Goal: Task Accomplishment & Management: Manage account settings

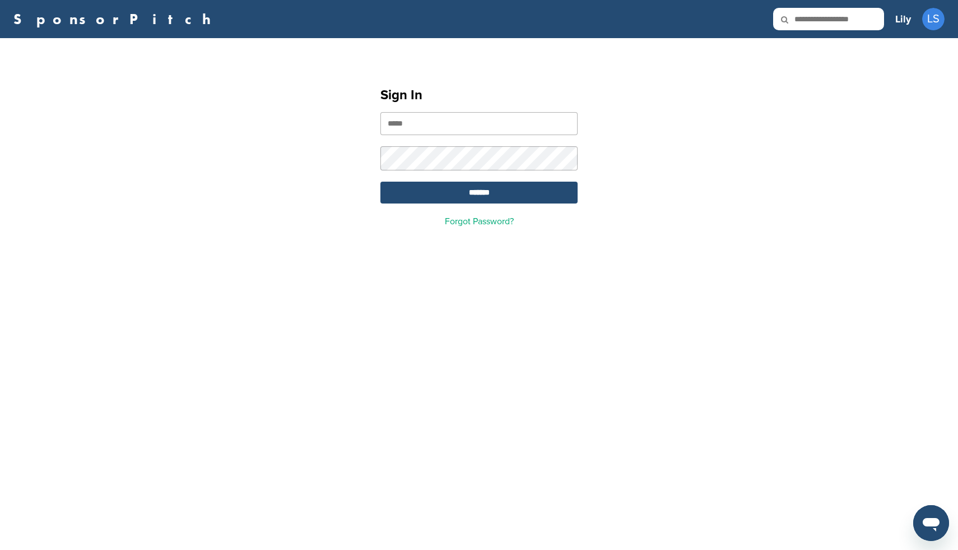
click at [427, 126] on input "email" at bounding box center [479, 123] width 197 height 23
type input "**********"
click at [495, 194] on input "*******" at bounding box center [479, 193] width 197 height 22
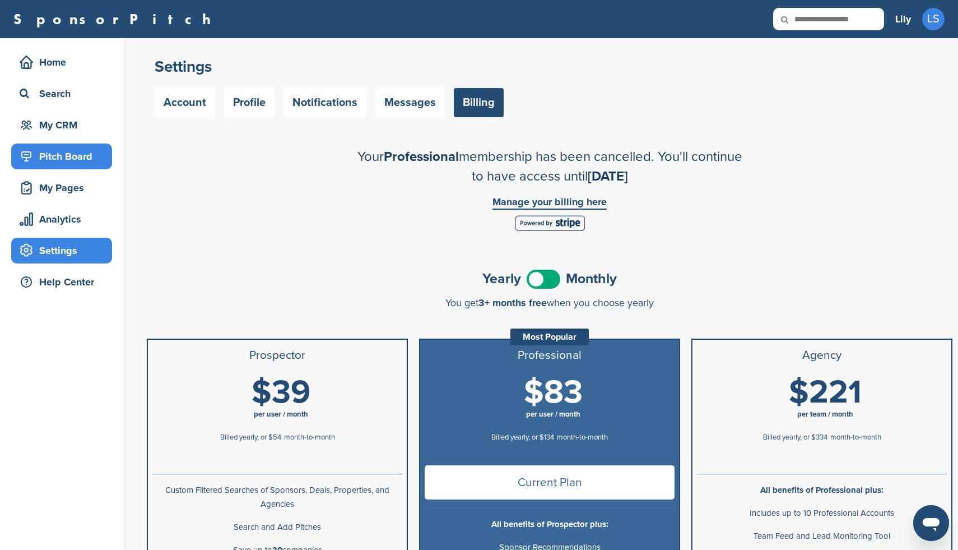
click at [57, 150] on div "Pitch Board" at bounding box center [64, 156] width 95 height 20
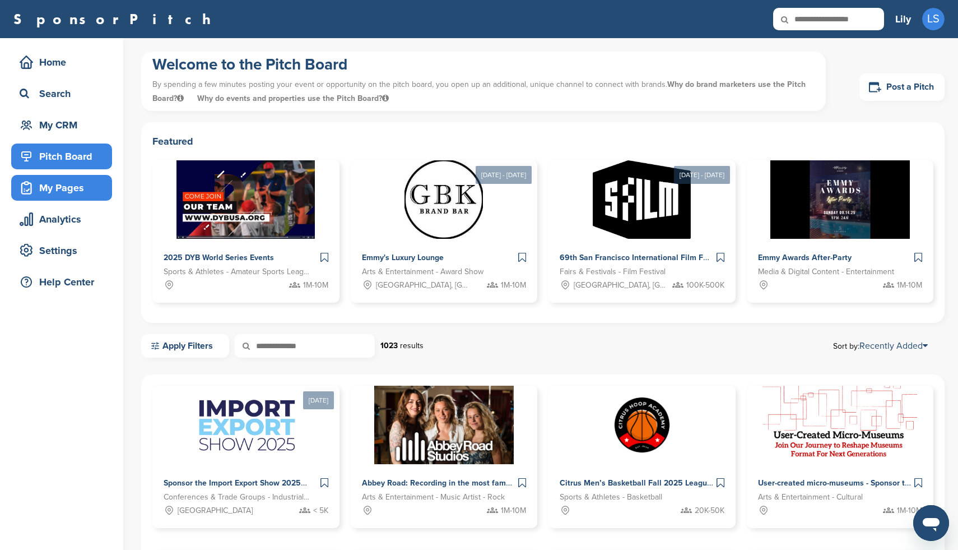
click at [58, 185] on div "My Pages" at bounding box center [64, 188] width 95 height 20
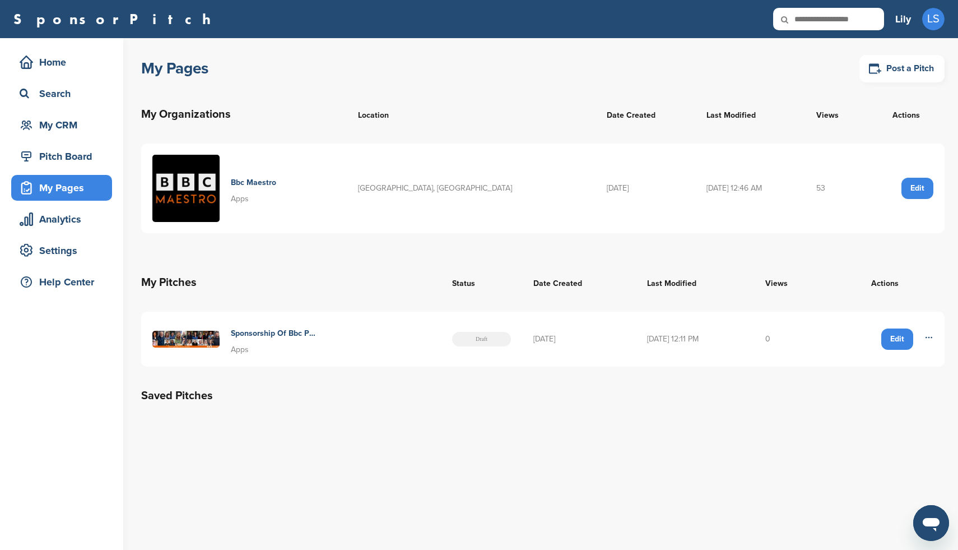
click at [297, 332] on h4 "Sponsorship Of Bbc Premium Edutainment Content" at bounding box center [274, 333] width 87 height 12
click at [268, 330] on h4 "Sponsorship Of Bbc Premium Edutainment Content" at bounding box center [274, 333] width 87 height 12
click at [901, 337] on div "Edit" at bounding box center [898, 338] width 32 height 21
click at [896, 340] on div "Edit" at bounding box center [898, 338] width 32 height 21
click at [891, 413] on div "My Pages Post a Pitch My Organizations Location Date Created Last Modified View…" at bounding box center [549, 233] width 817 height 391
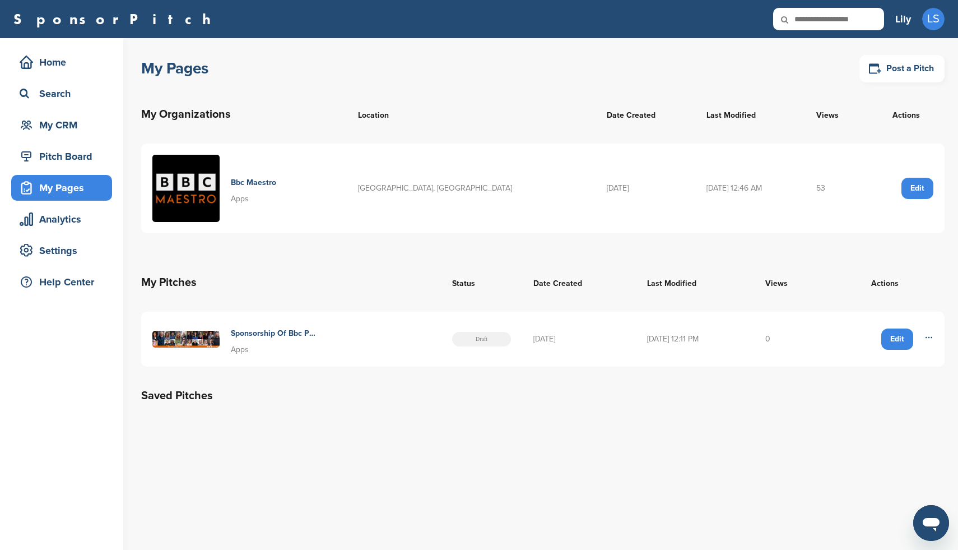
click at [896, 342] on div "Edit" at bounding box center [898, 338] width 32 height 21
click at [896, 341] on div "Edit" at bounding box center [898, 338] width 32 height 21
click at [928, 337] on icon at bounding box center [929, 337] width 9 height 9
click at [818, 293] on th "Views" at bounding box center [790, 282] width 72 height 40
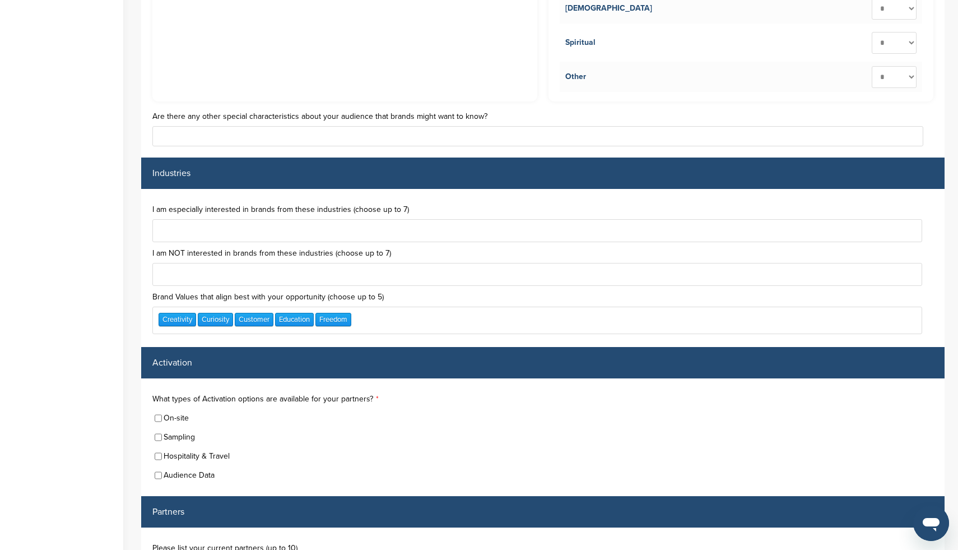
scroll to position [2907, 0]
